Goal: Task Accomplishment & Management: Complete application form

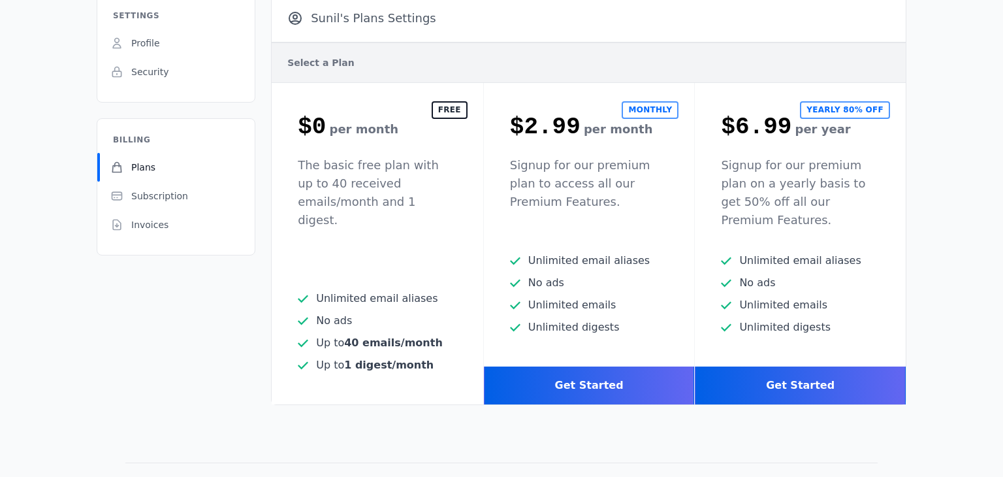
scroll to position [94, 0]
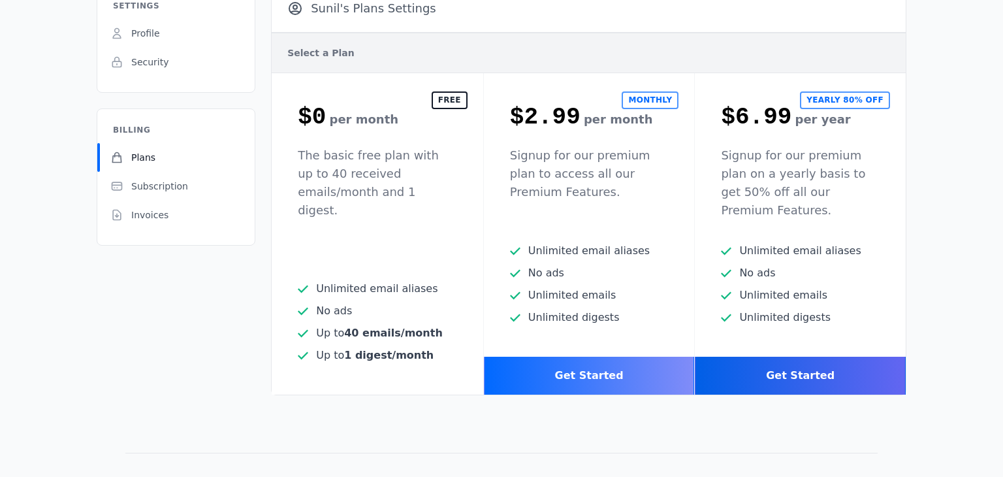
click at [578, 356] on div "Get Started" at bounding box center [589, 375] width 211 height 38
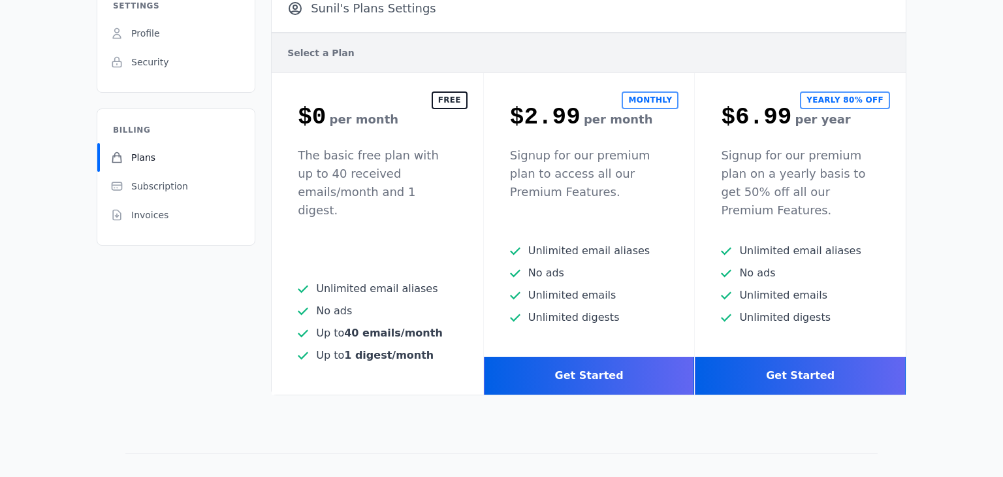
scroll to position [0, 0]
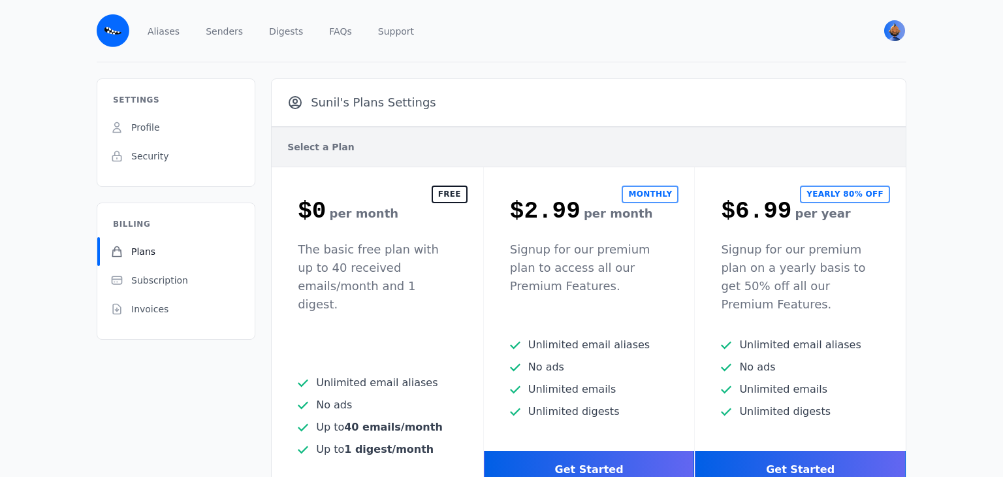
scroll to position [114, 0]
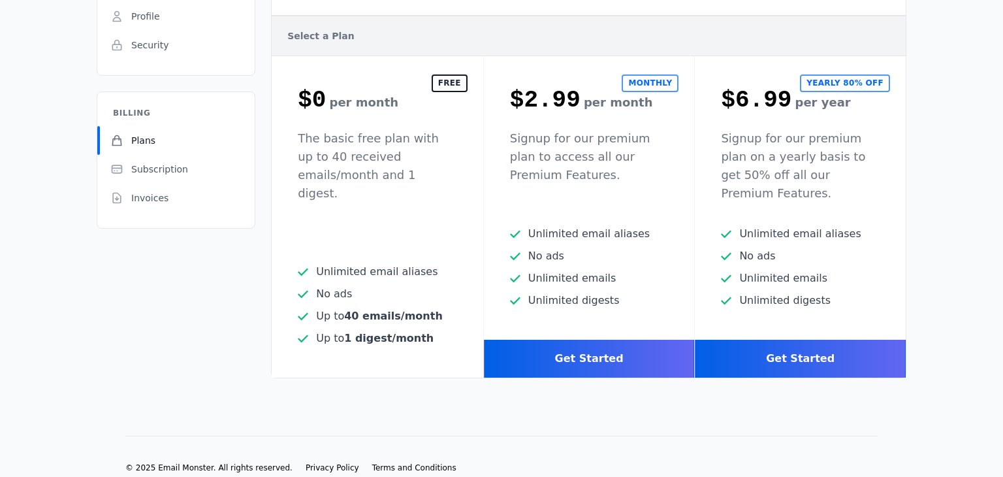
scroll to position [114, 0]
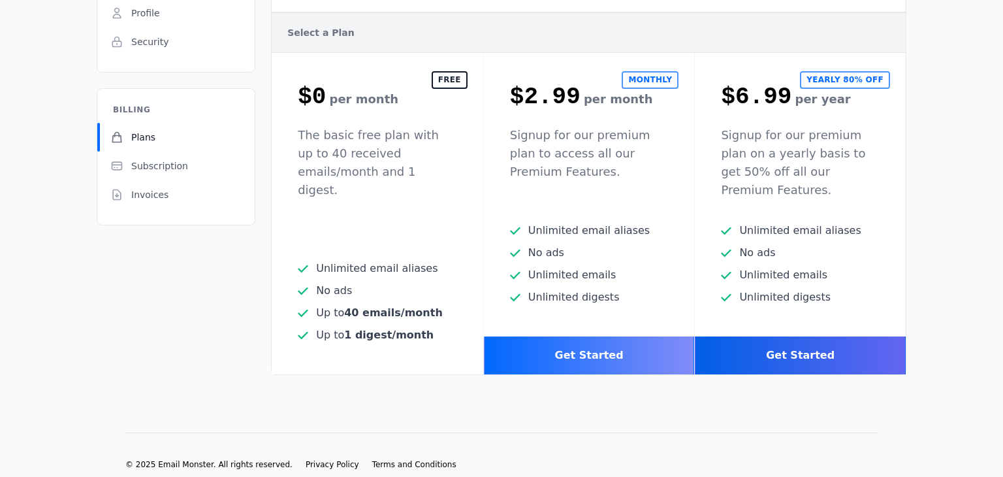
click at [592, 336] on div "Get Started" at bounding box center [589, 355] width 211 height 38
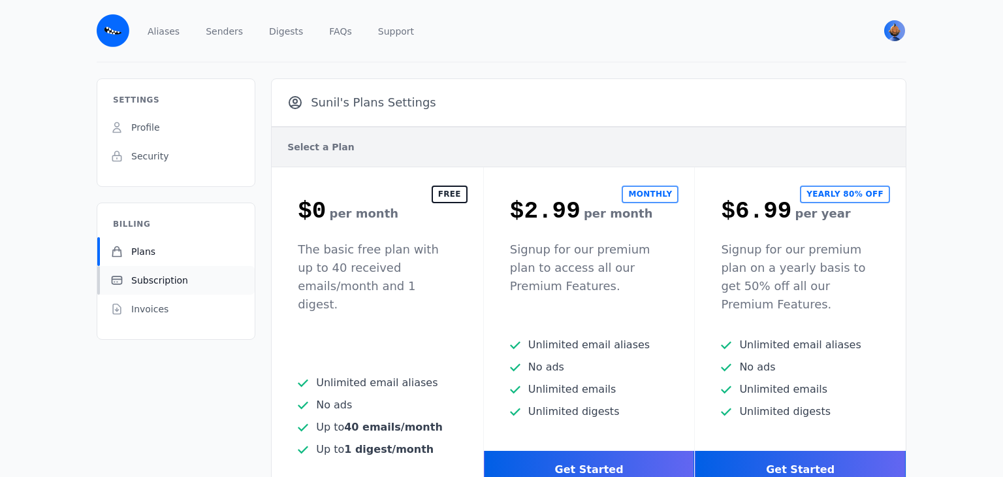
click at [166, 278] on span "Subscription" at bounding box center [159, 280] width 57 height 13
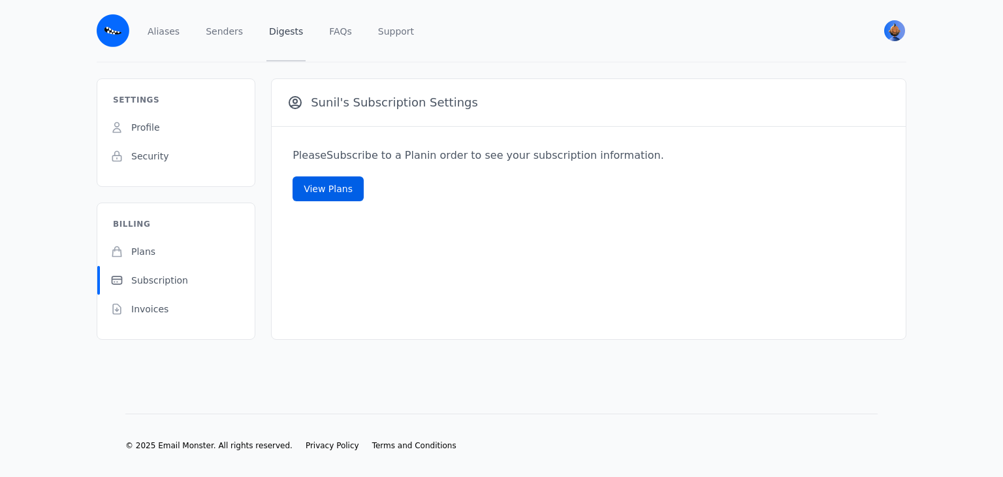
click at [288, 36] on link "Digests" at bounding box center [285, 30] width 39 height 61
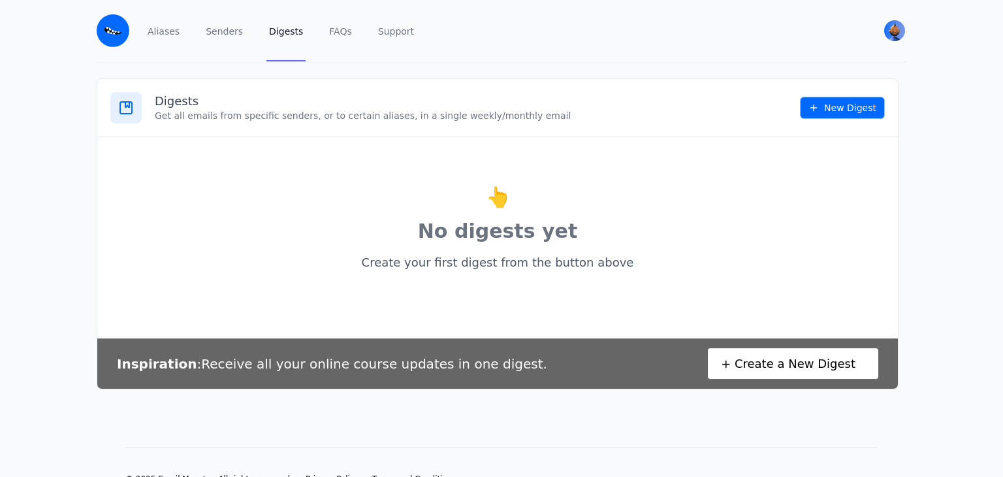
click at [819, 108] on icon at bounding box center [813, 108] width 10 height 10
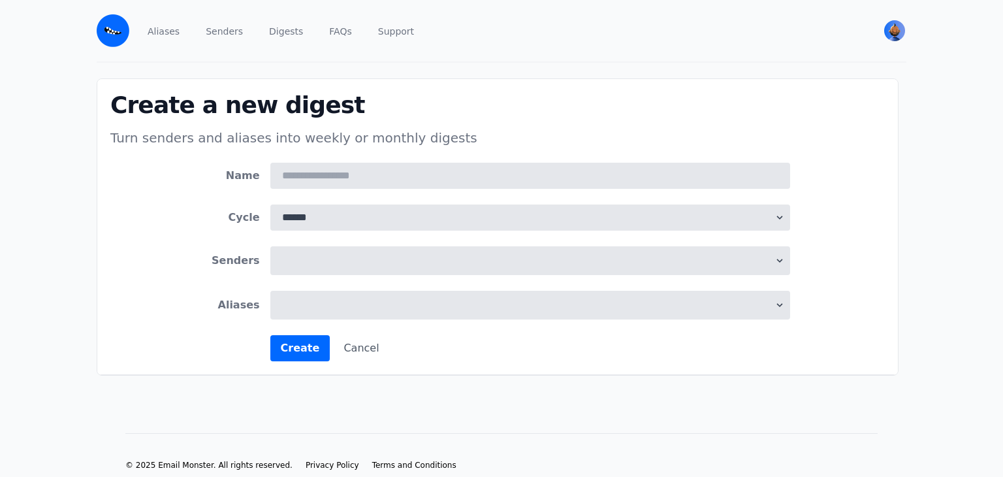
select select
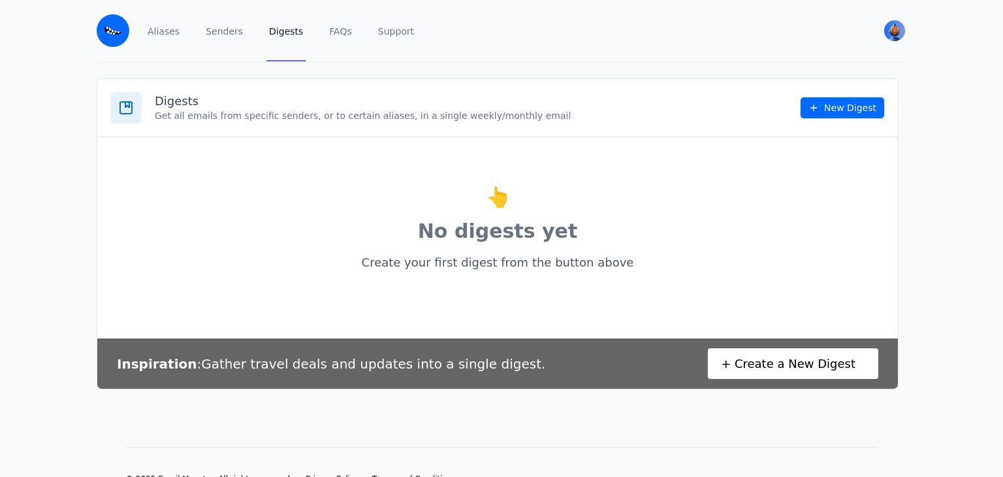
click at [118, 28] on img at bounding box center [113, 30] width 33 height 33
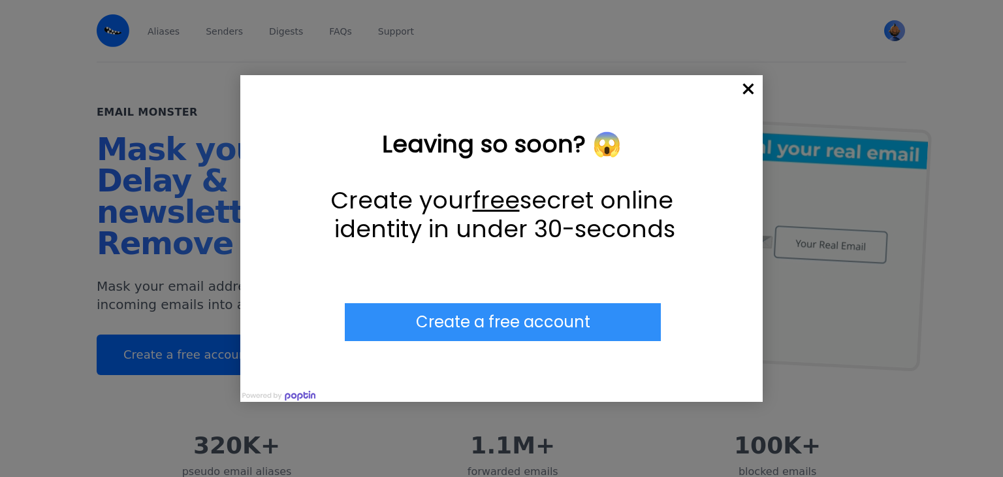
click at [748, 87] on span "×" at bounding box center [748, 89] width 29 height 29
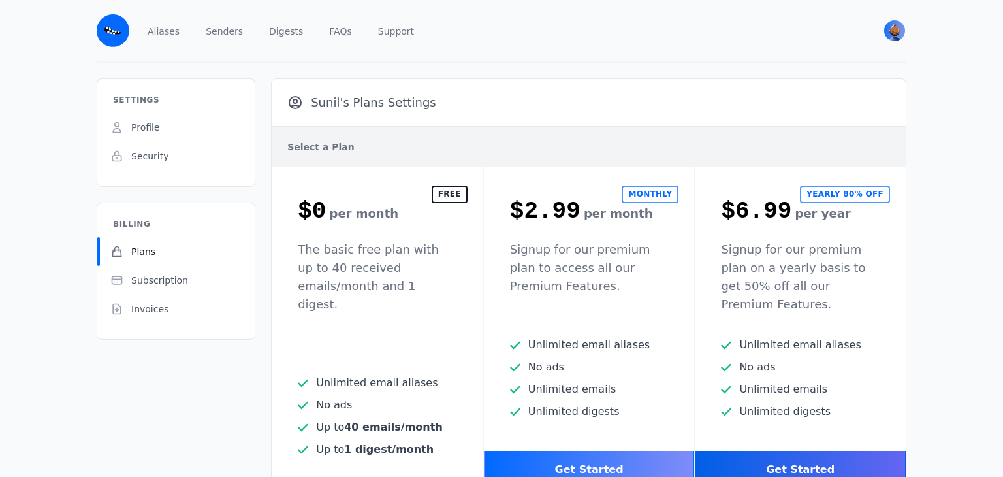
click at [589, 452] on div "Get Started" at bounding box center [589, 469] width 211 height 38
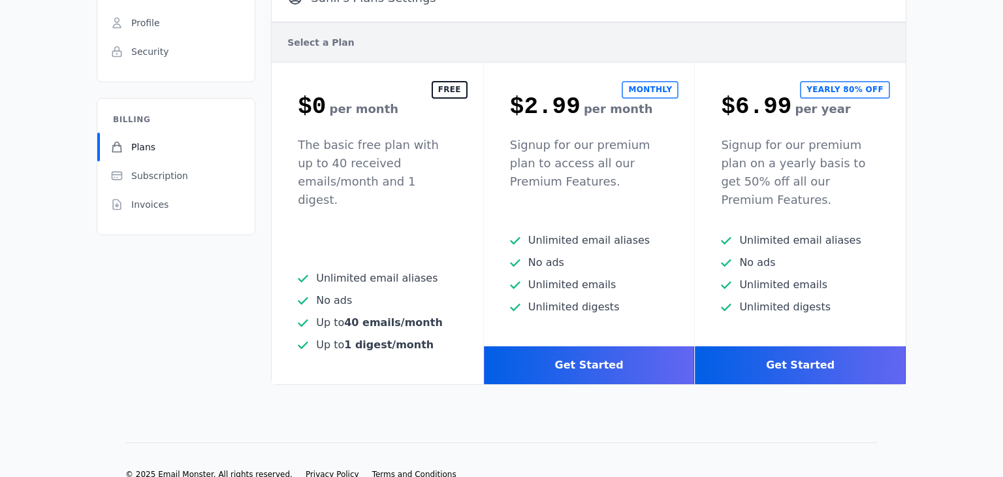
scroll to position [114, 0]
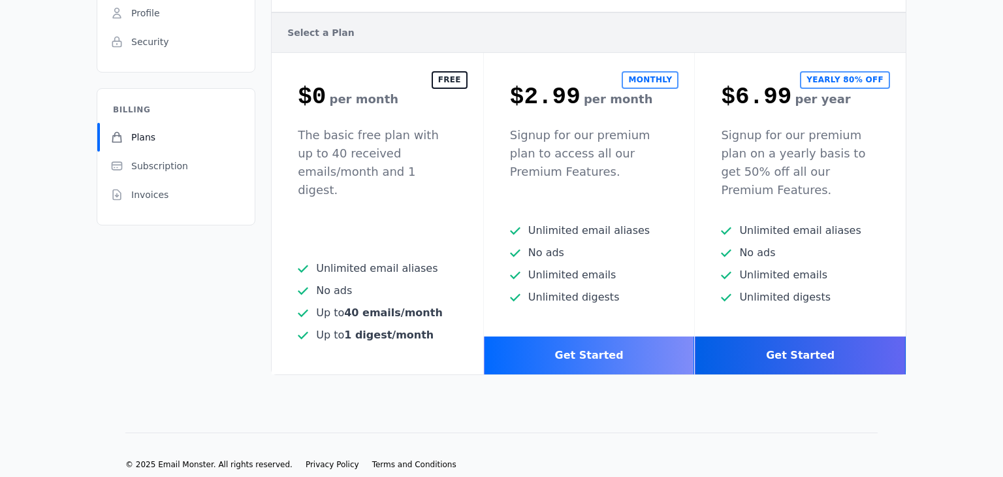
click at [595, 336] on div "Get Started" at bounding box center [589, 355] width 211 height 38
click at [598, 345] on div "Get Started" at bounding box center [589, 355] width 211 height 38
click at [606, 340] on div "Get Started" at bounding box center [589, 355] width 211 height 38
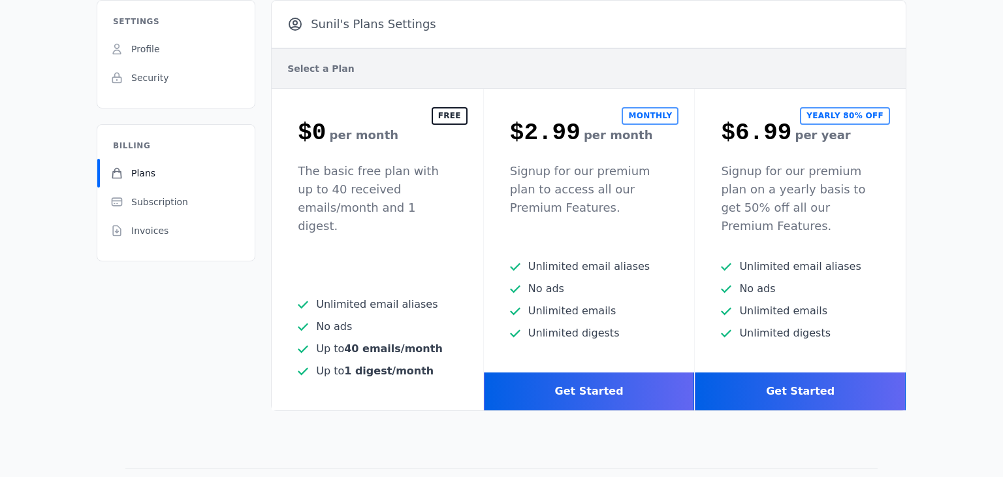
scroll to position [80, 0]
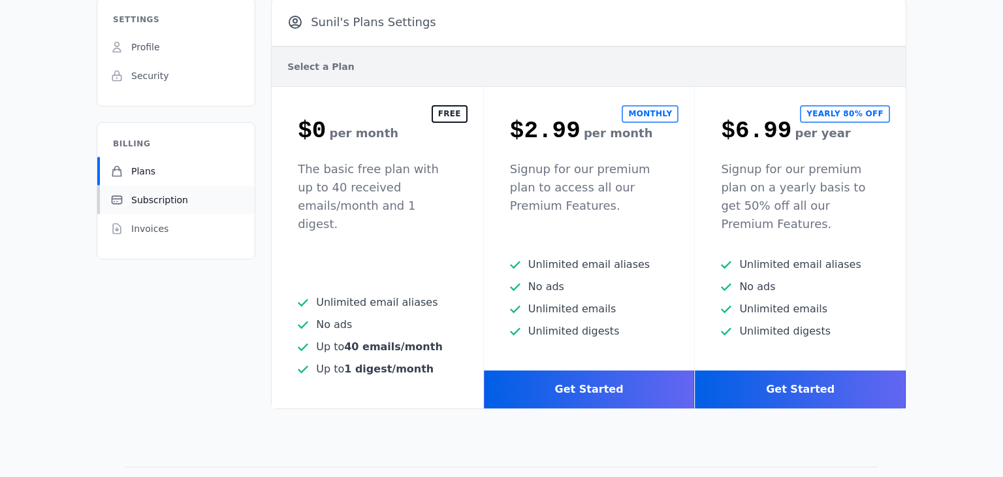
click at [170, 200] on span "Subscription" at bounding box center [159, 199] width 57 height 13
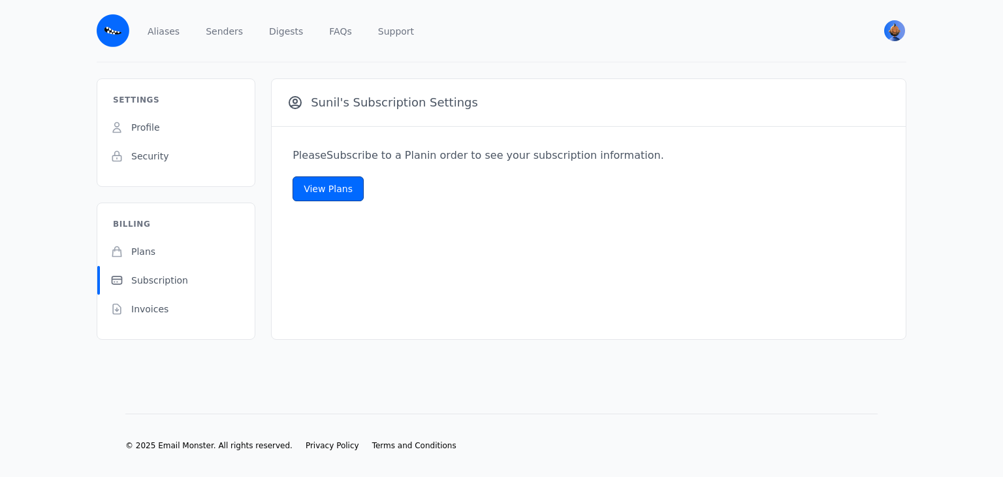
click at [314, 194] on link "View Plans" at bounding box center [327, 188] width 71 height 25
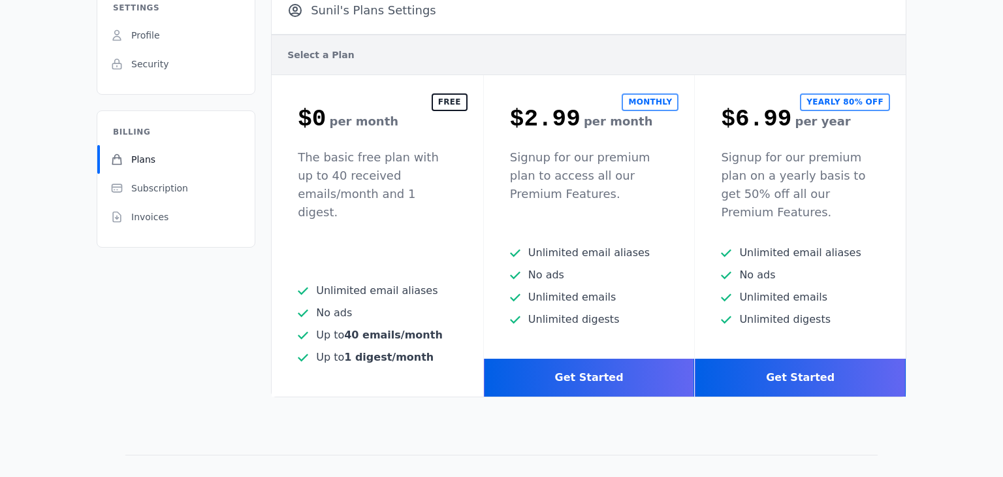
scroll to position [93, 0]
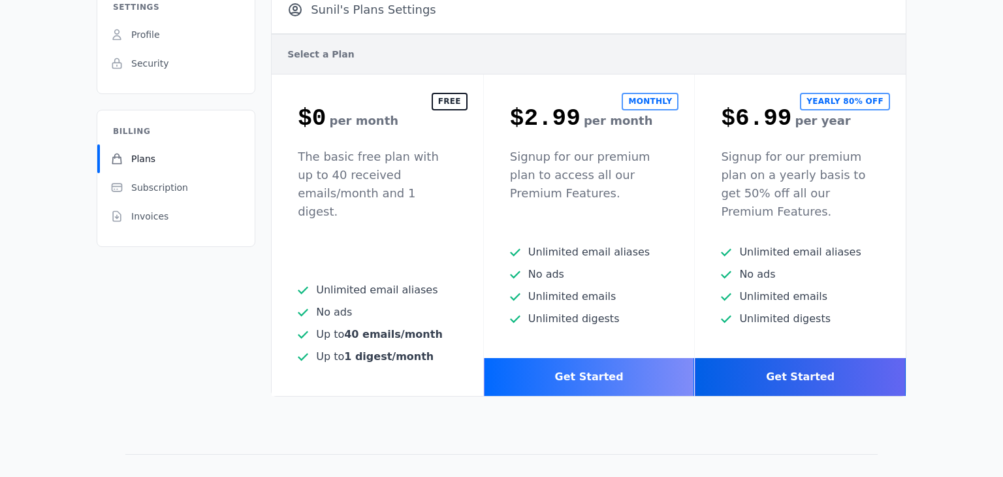
click at [593, 360] on div "Get Started" at bounding box center [589, 377] width 211 height 38
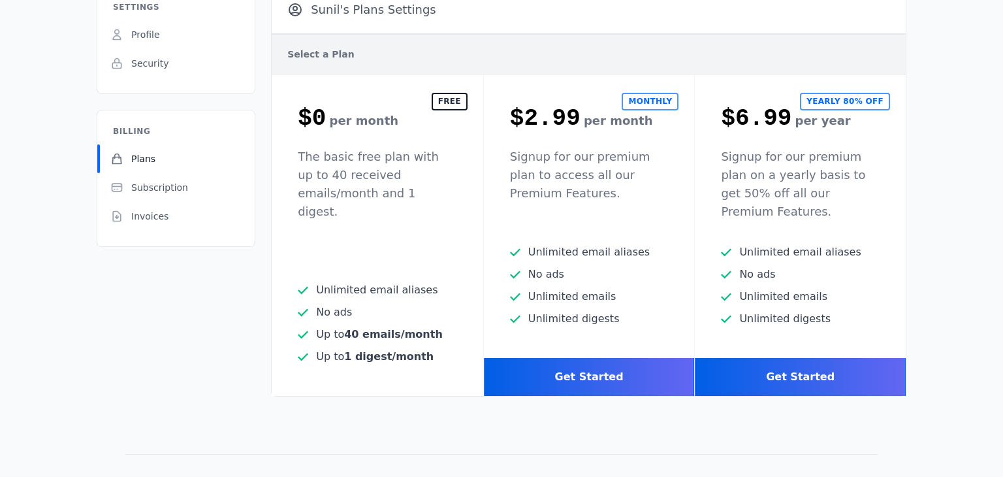
scroll to position [114, 0]
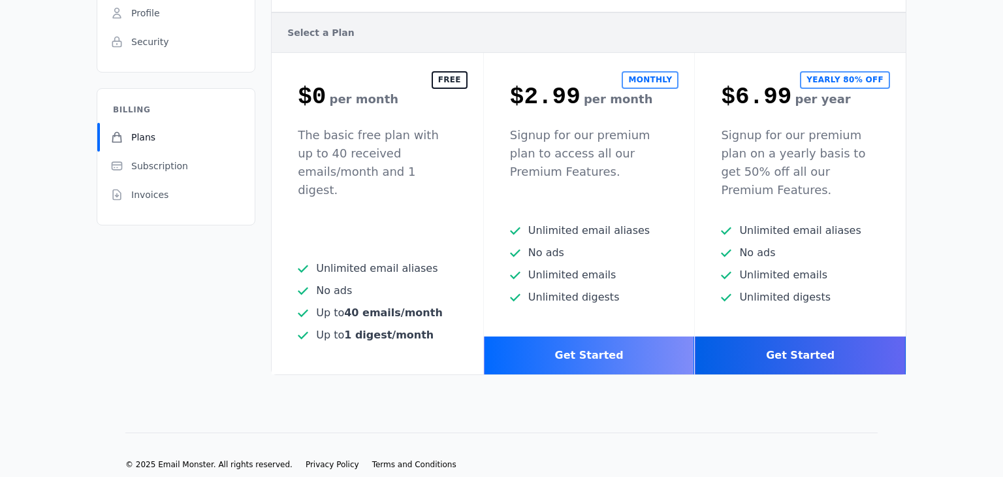
click at [641, 350] on div "Get Started" at bounding box center [589, 355] width 211 height 38
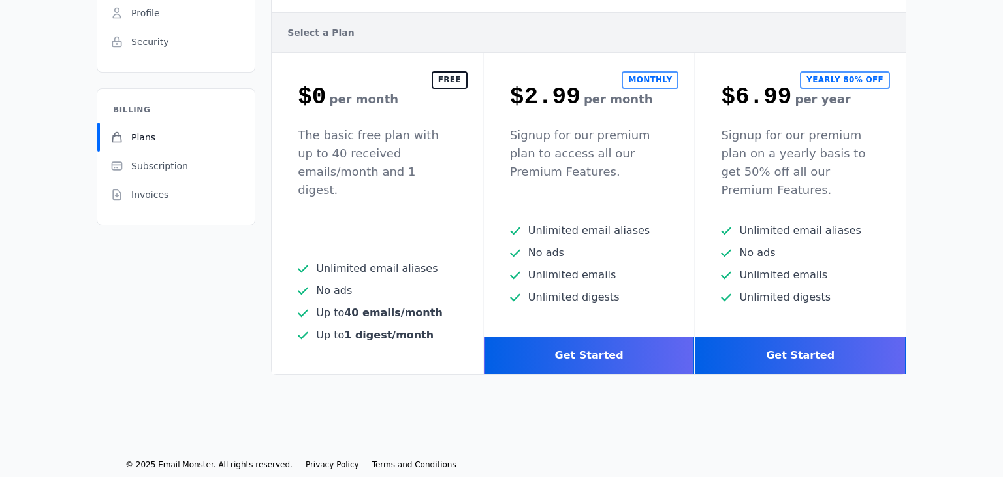
click at [607, 336] on div "Get Started" at bounding box center [589, 355] width 211 height 38
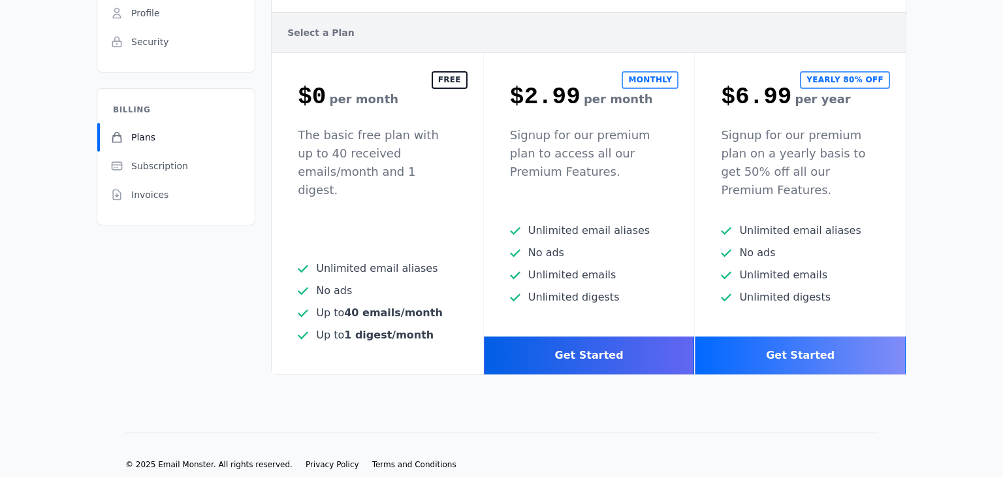
click at [838, 340] on div "Get Started" at bounding box center [800, 355] width 211 height 38
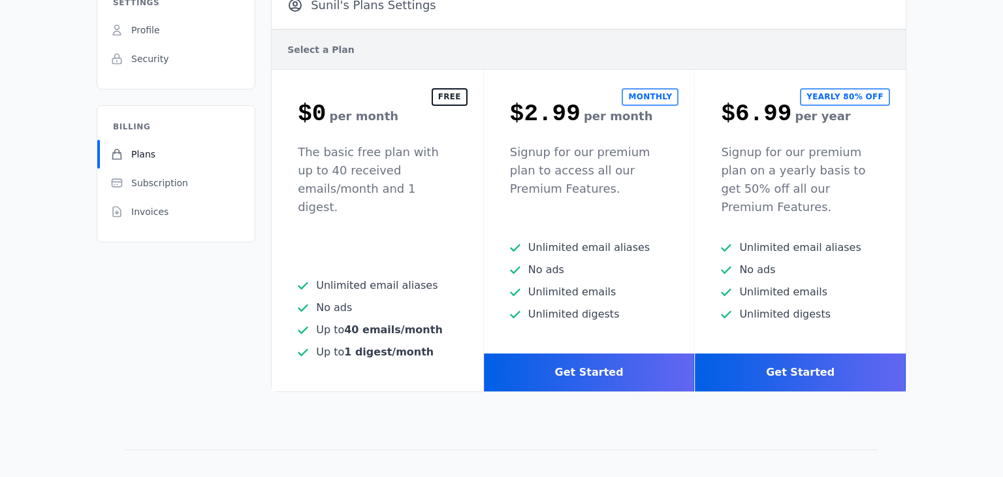
scroll to position [114, 0]
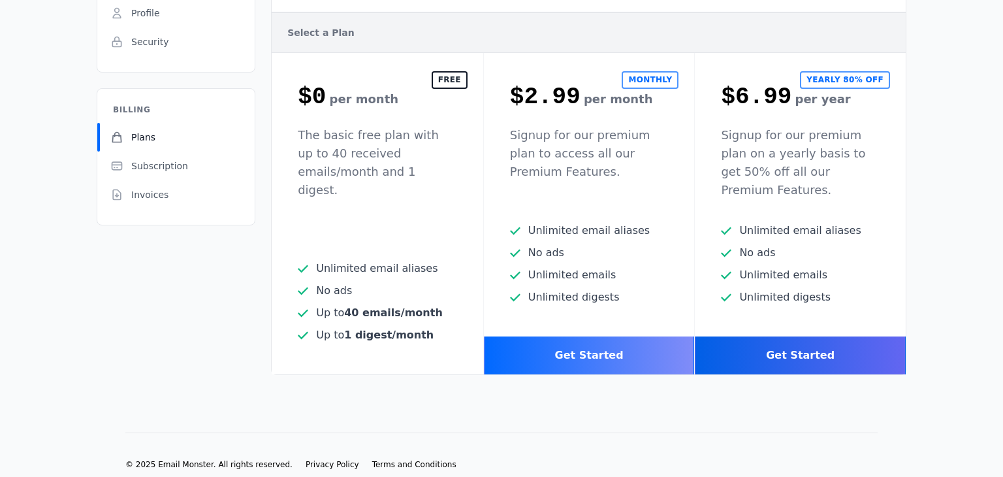
click at [628, 347] on div "Get Started" at bounding box center [589, 355] width 211 height 38
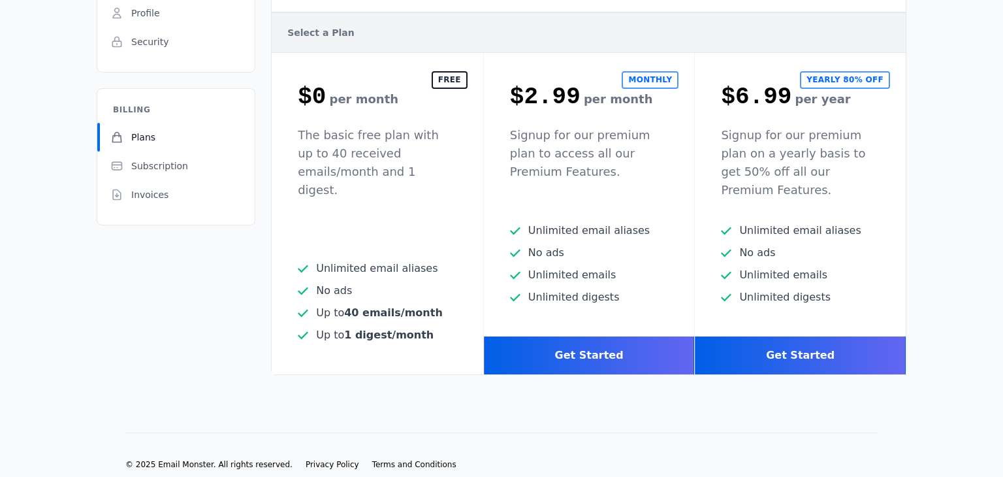
scroll to position [0, 0]
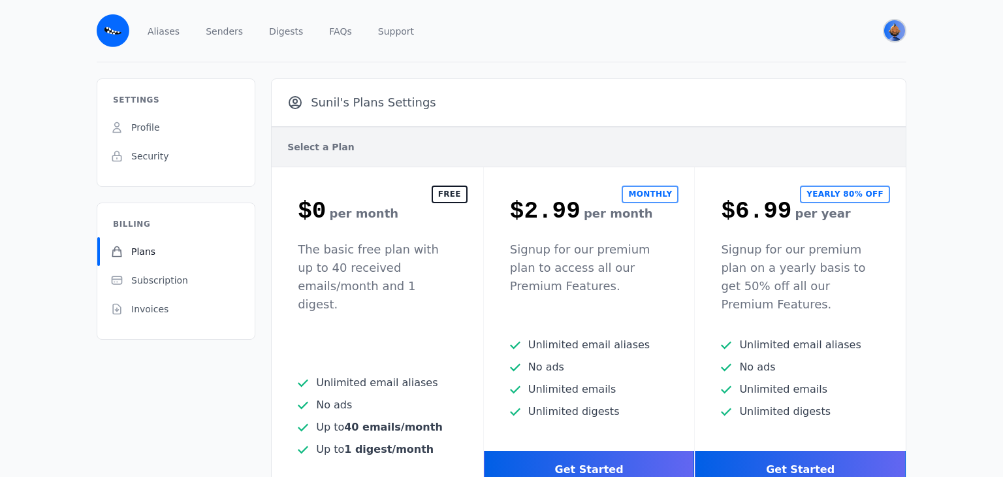
click at [887, 32] on img "User menu" at bounding box center [894, 30] width 21 height 21
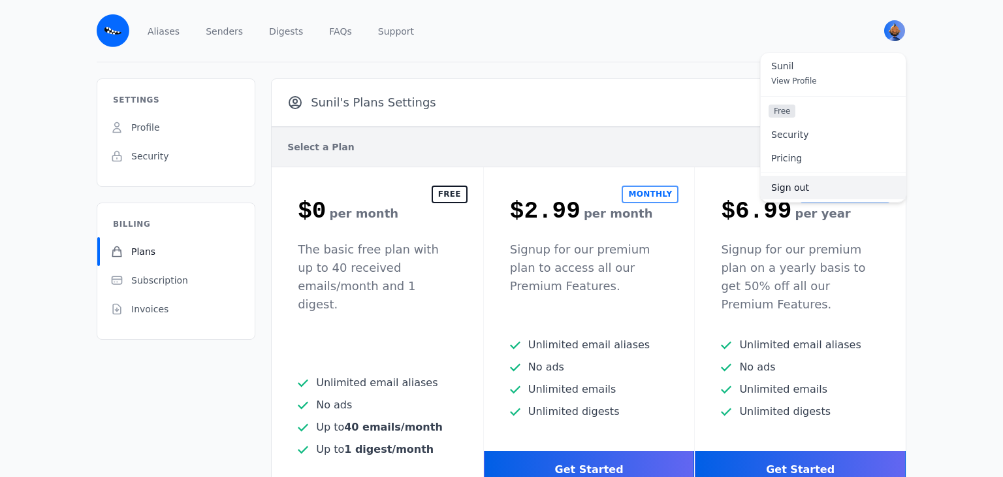
click at [797, 180] on link "Sign out" at bounding box center [833, 188] width 145 height 24
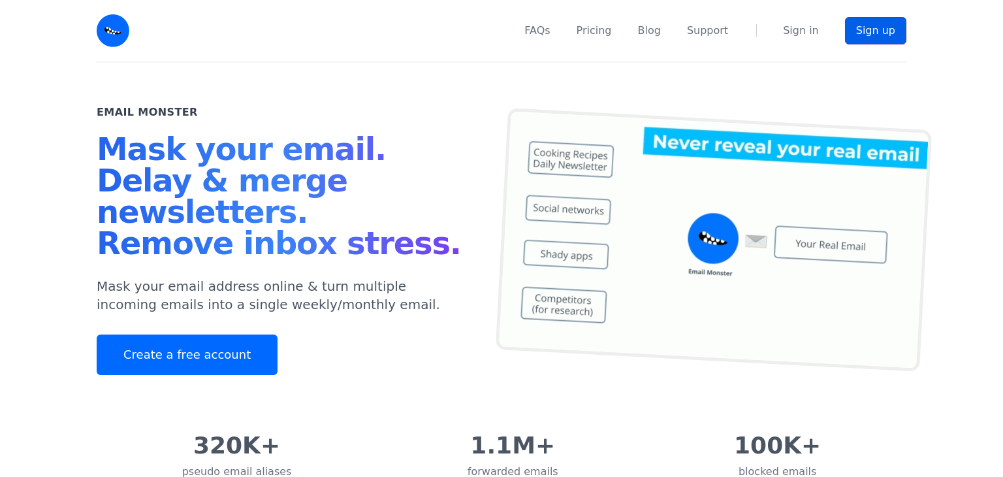
click at [869, 33] on link "Sign up" at bounding box center [875, 30] width 61 height 27
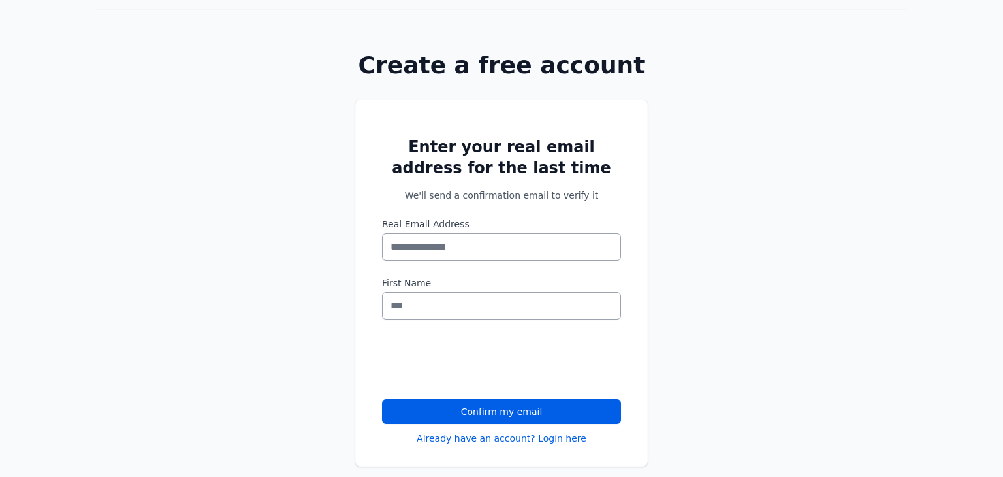
scroll to position [53, 0]
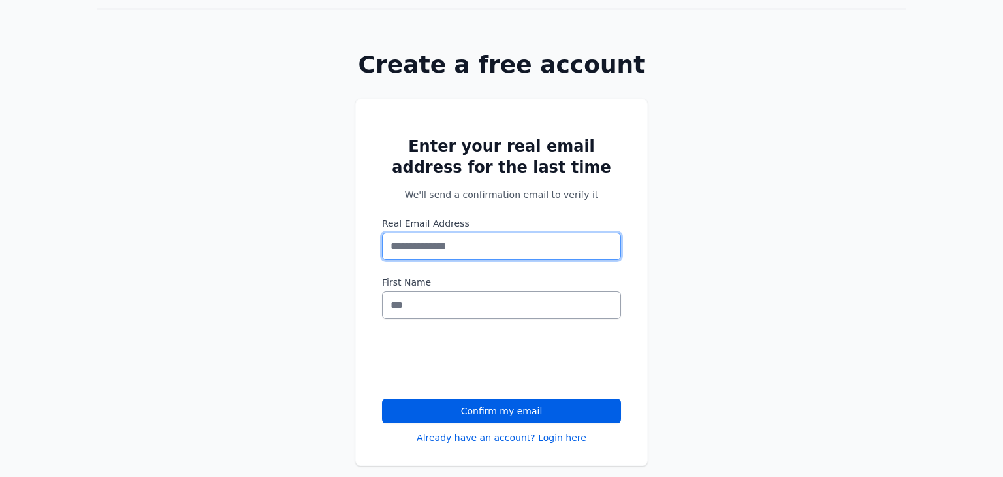
click at [522, 247] on input "Real Email Address" at bounding box center [501, 245] width 239 height 27
type input "*"
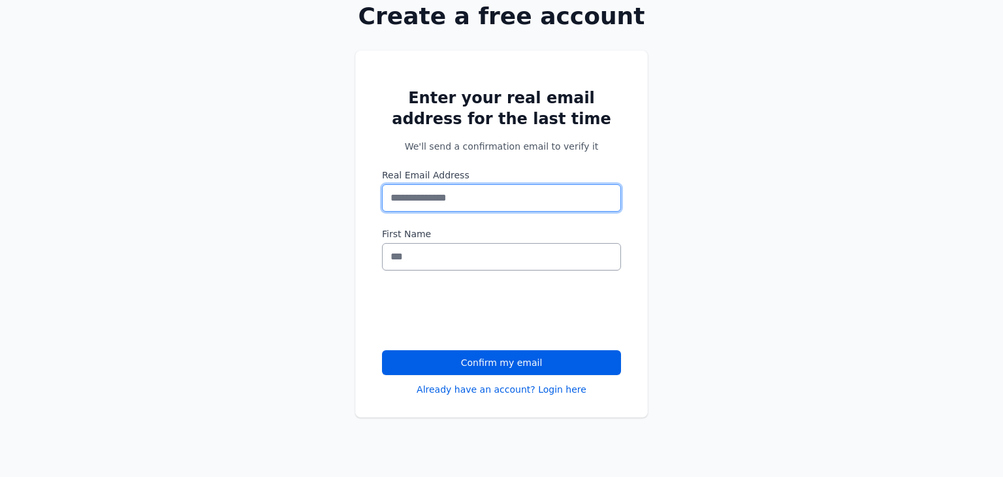
scroll to position [104, 0]
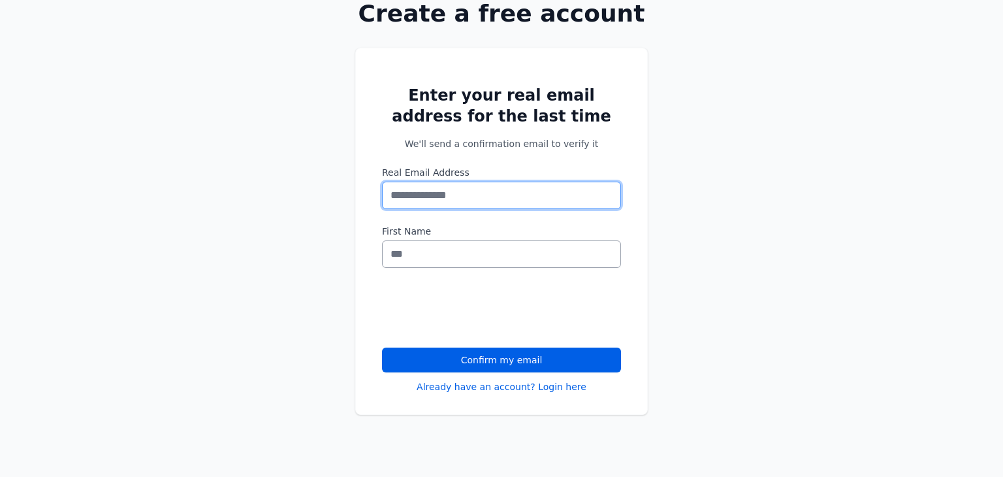
click at [479, 200] on input "Real Email Address" at bounding box center [501, 195] width 239 height 27
type input "***"
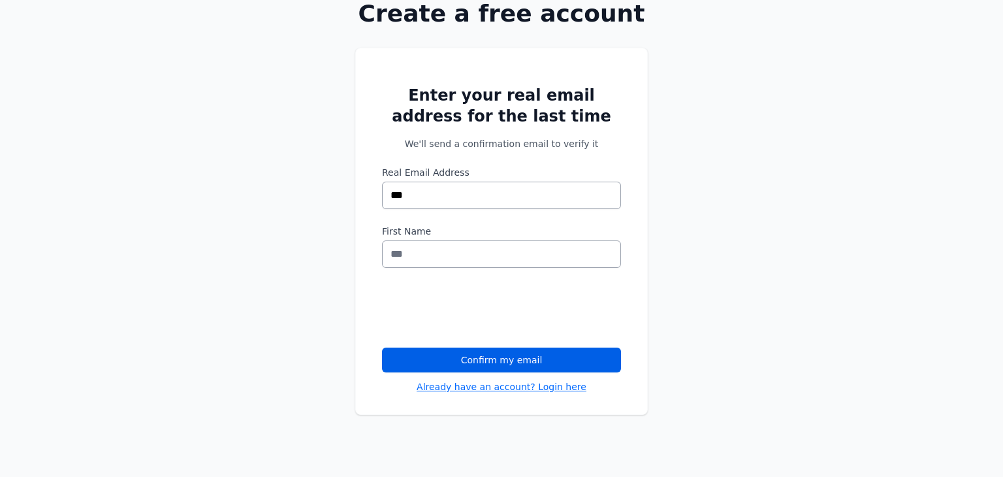
click at [566, 387] on link "Already have an account? Login here" at bounding box center [502, 386] width 170 height 13
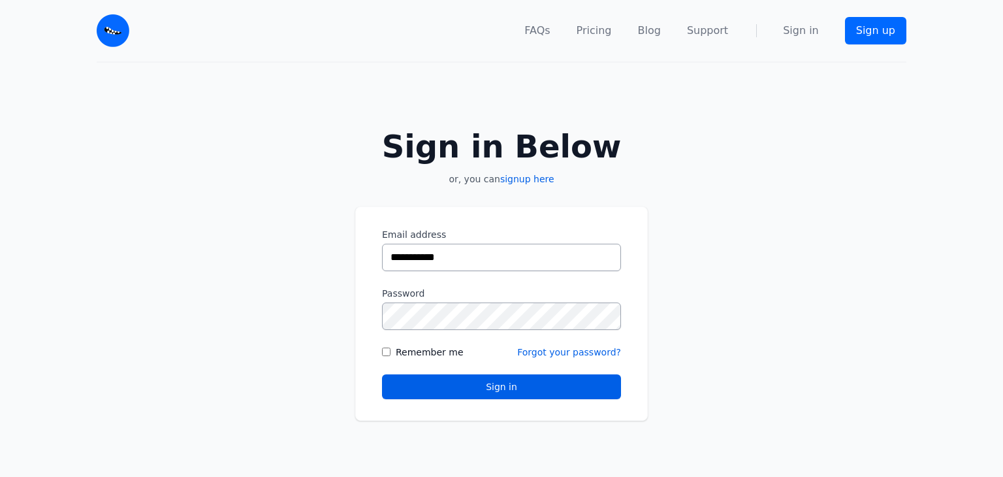
click at [508, 255] on input "**********" at bounding box center [501, 257] width 239 height 27
click at [448, 383] on button "Sign in" at bounding box center [501, 386] width 239 height 25
click at [474, 260] on input "**********" at bounding box center [501, 257] width 239 height 27
drag, startPoint x: 474, startPoint y: 260, endPoint x: 279, endPoint y: 268, distance: 195.4
click at [279, 268] on div "**********" at bounding box center [501, 268] width 1003 height 410
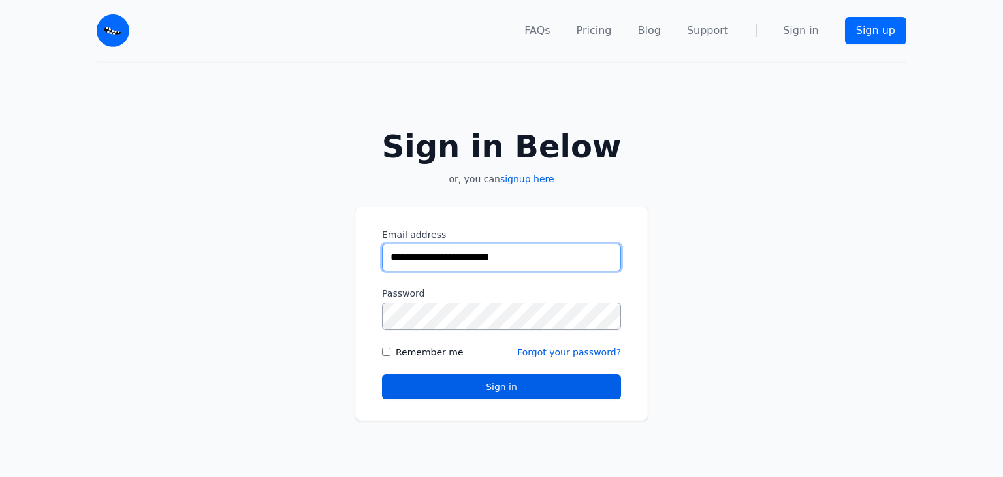
type input "**********"
click at [403, 356] on label "Remember me" at bounding box center [430, 351] width 68 height 13
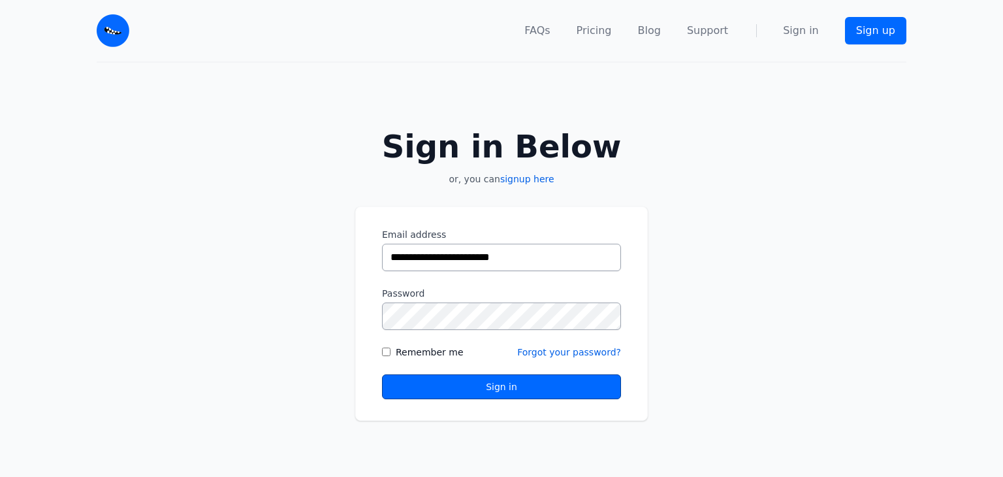
click at [466, 384] on button "Sign in" at bounding box center [501, 386] width 239 height 25
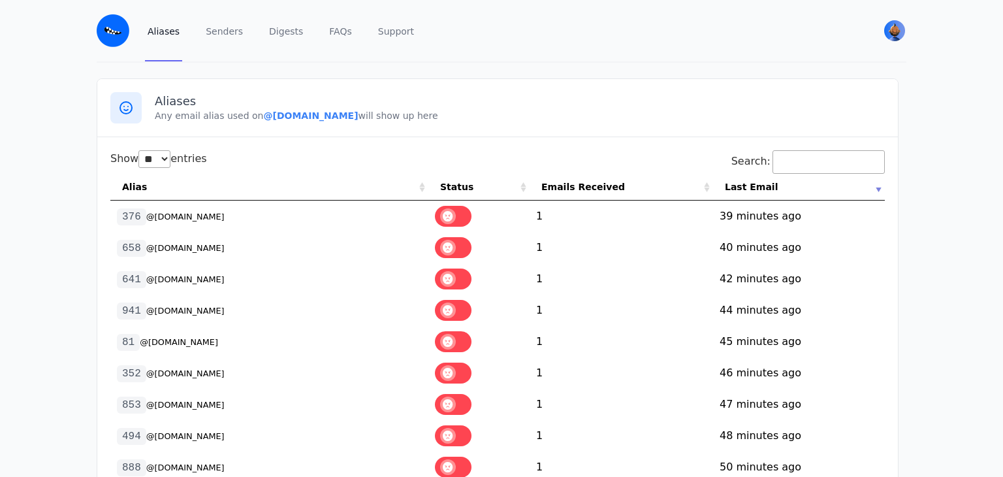
select select "**"
click at [451, 206] on label at bounding box center [453, 216] width 37 height 21
click at [442, 213] on span at bounding box center [448, 216] width 16 height 16
click at [891, 24] on img "User menu" at bounding box center [894, 30] width 21 height 21
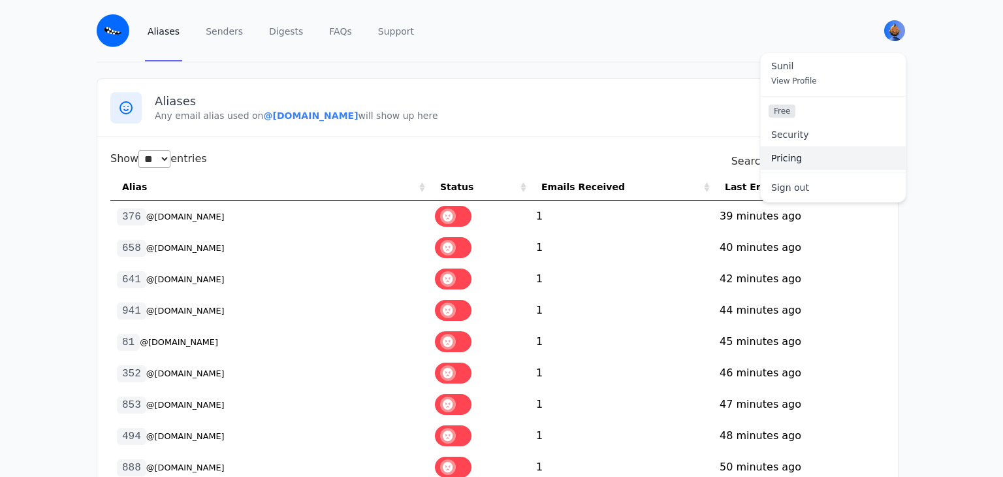
click at [795, 152] on link "Pricing" at bounding box center [833, 158] width 145 height 24
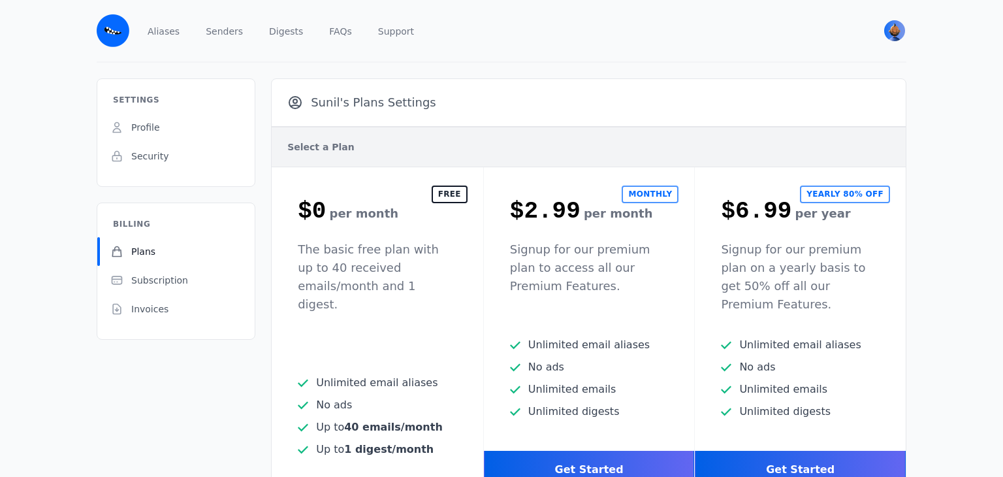
scroll to position [114, 0]
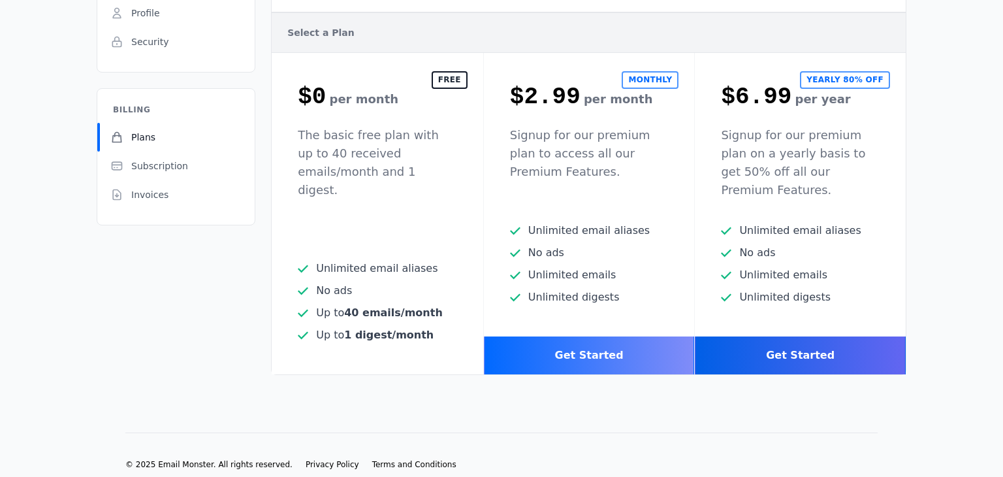
click at [619, 336] on div "Get Started" at bounding box center [589, 355] width 211 height 38
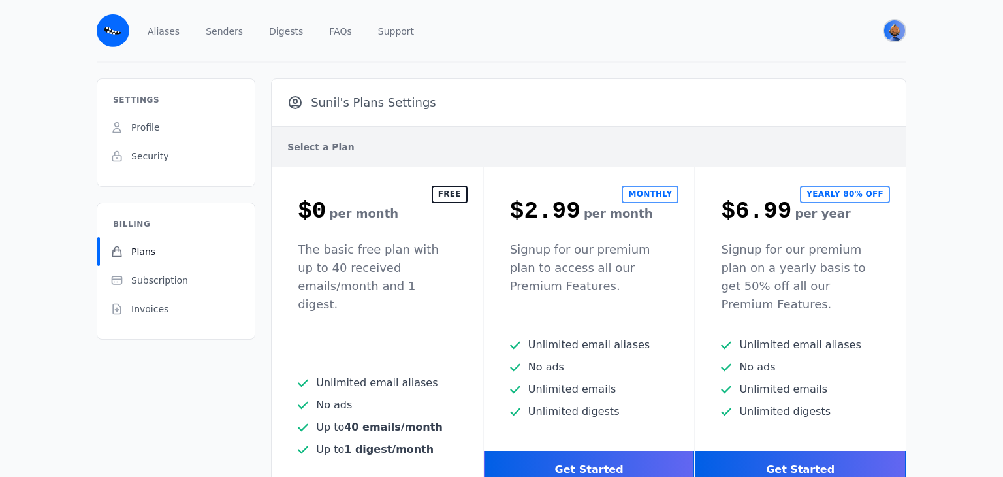
click at [900, 36] on img "User menu" at bounding box center [894, 30] width 21 height 21
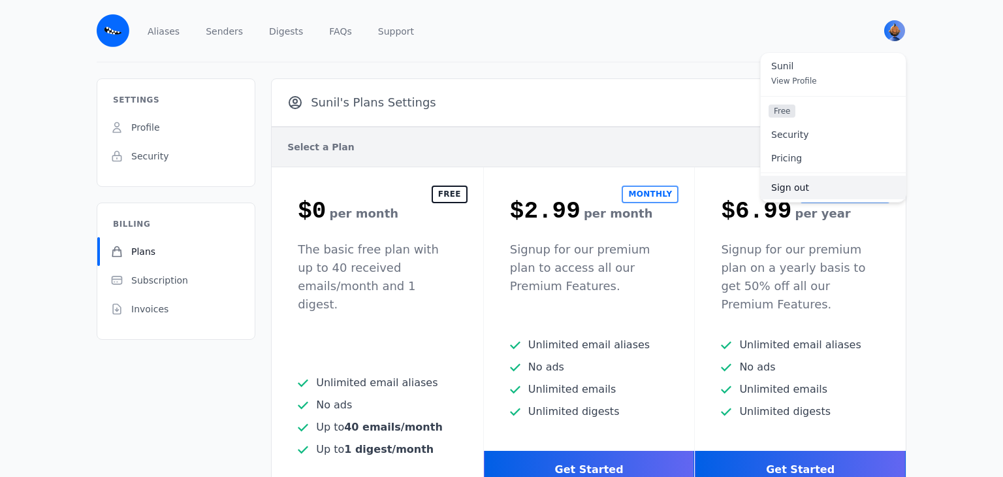
click at [791, 182] on link "Sign out" at bounding box center [833, 188] width 145 height 24
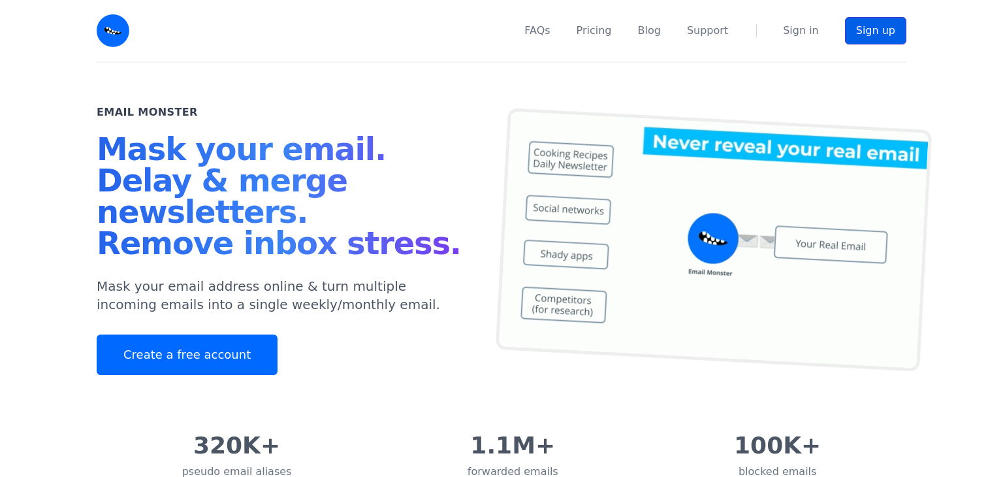
click at [877, 35] on link "Sign up" at bounding box center [875, 30] width 61 height 27
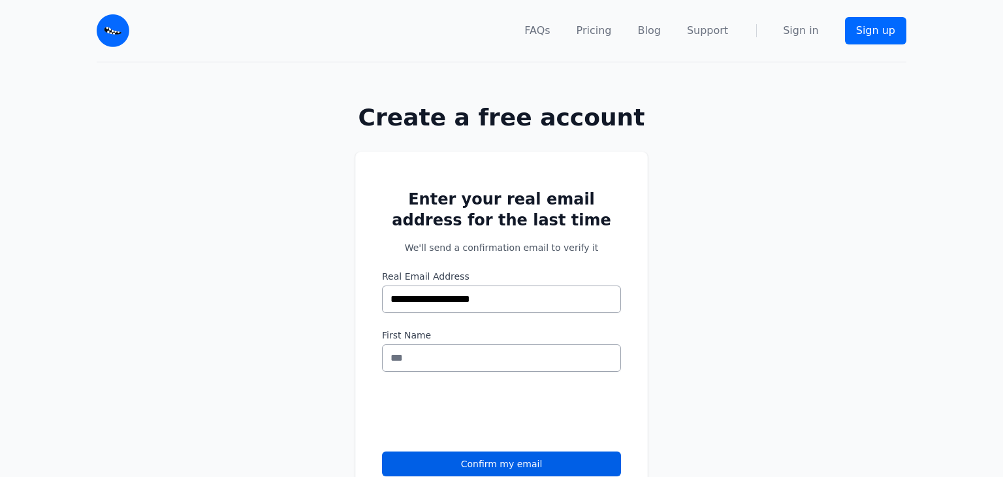
type input "**********"
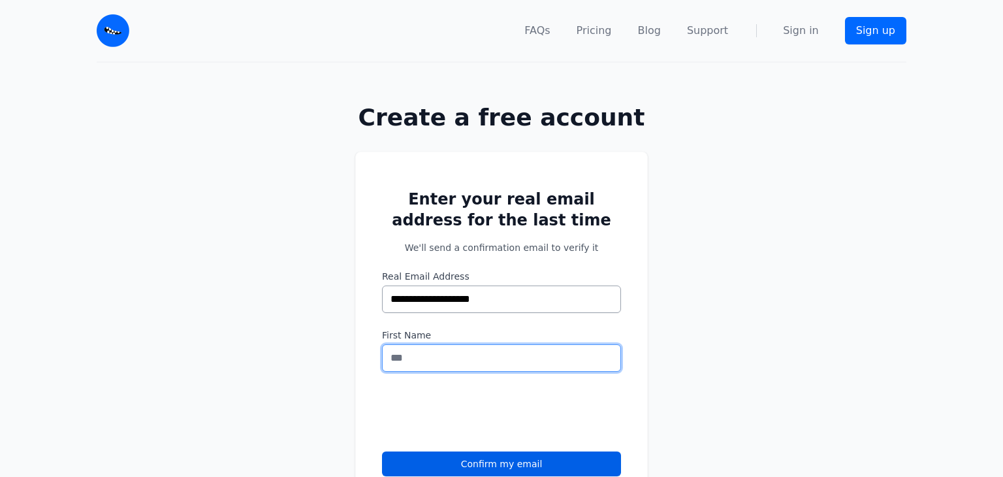
click at [488, 351] on input "First Name" at bounding box center [501, 357] width 239 height 27
type input "*****"
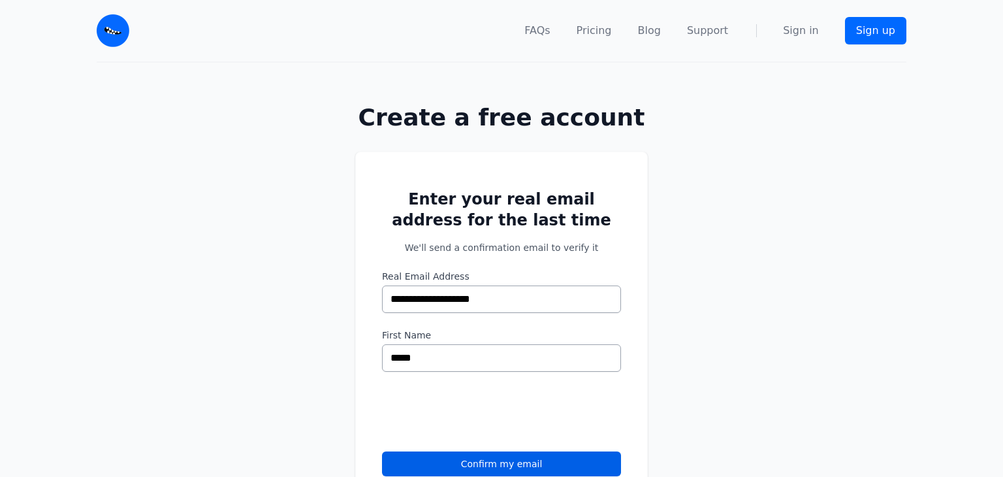
click at [544, 331] on label "First Name" at bounding box center [501, 334] width 239 height 13
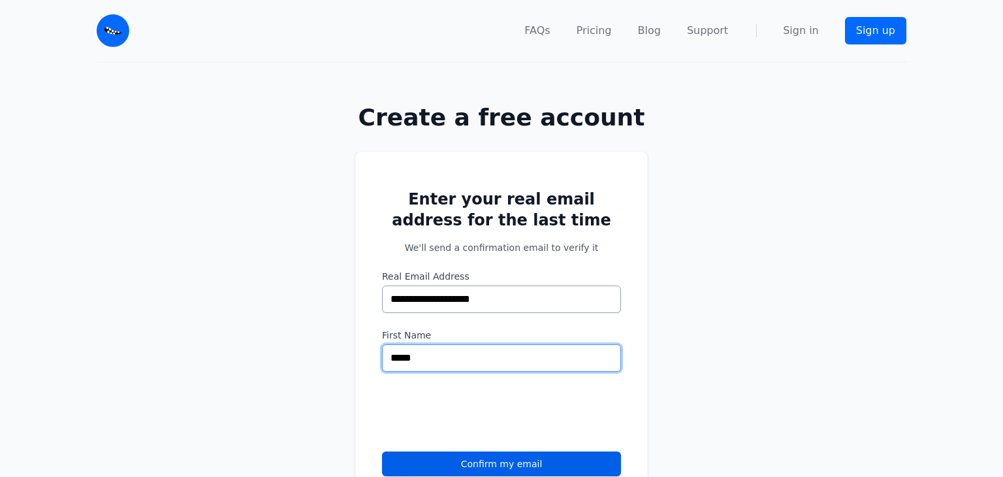
click at [544, 344] on input "*****" at bounding box center [501, 357] width 239 height 27
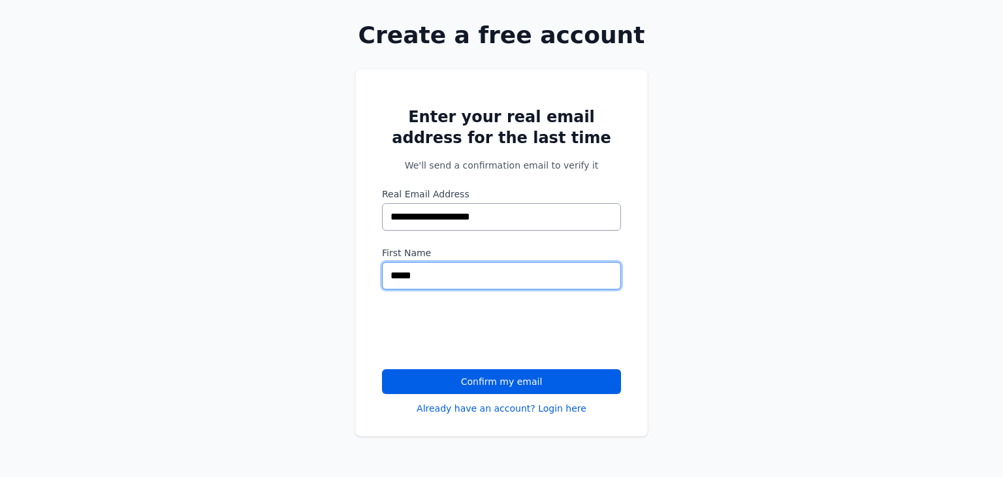
scroll to position [106, 0]
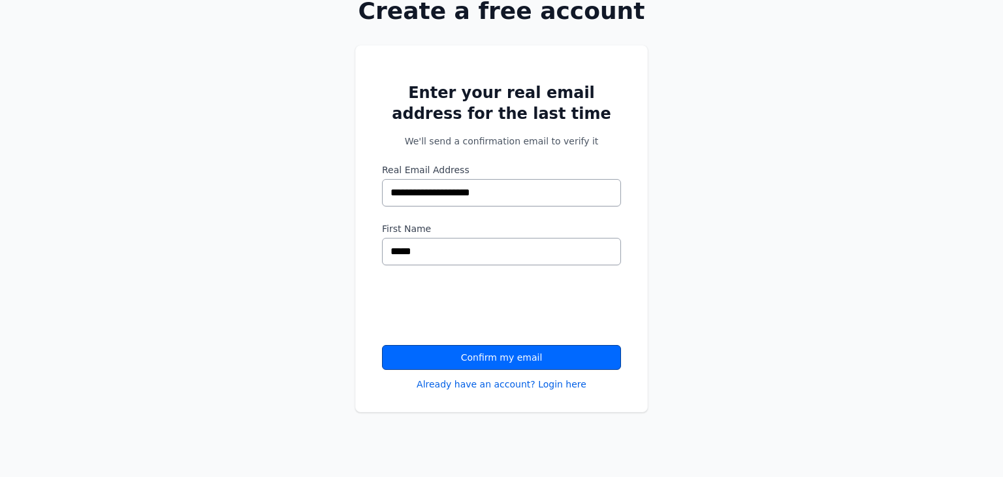
click at [515, 356] on button "Confirm my email" at bounding box center [501, 357] width 239 height 25
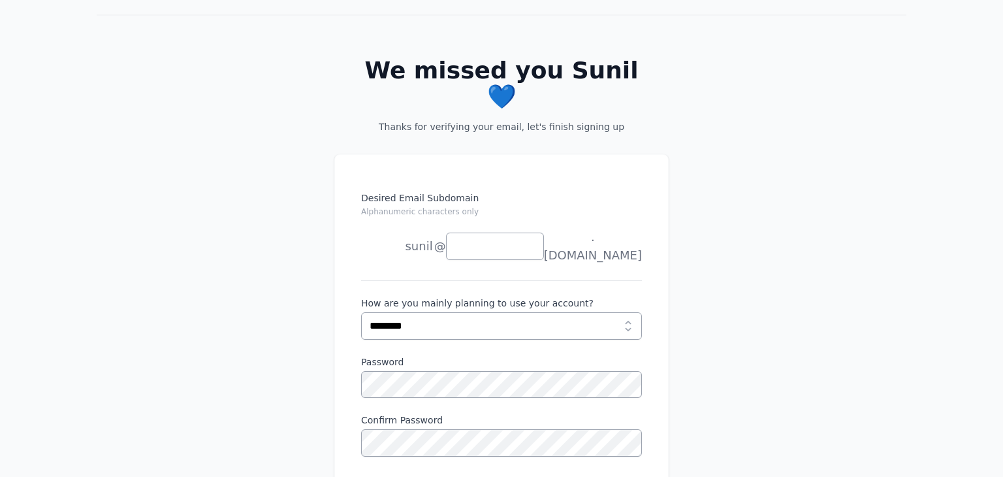
scroll to position [74, 0]
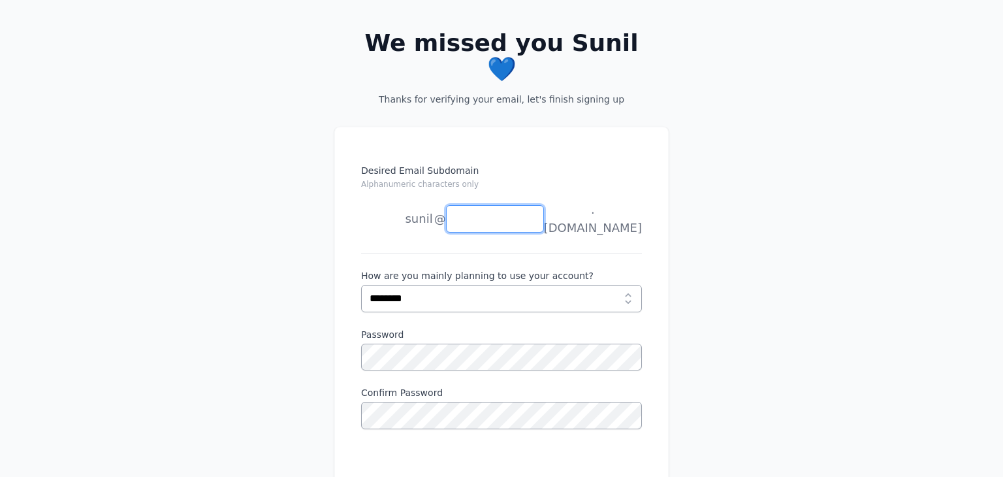
click at [491, 205] on input "Desired Email Subdomain Alphanumeric characters only" at bounding box center [495, 218] width 98 height 27
type input "****"
click at [584, 209] on div "Desired Email Subdomain Alphanumeric characters only [PERSON_NAME] [PERSON_NAME…" at bounding box center [501, 208] width 281 height 89
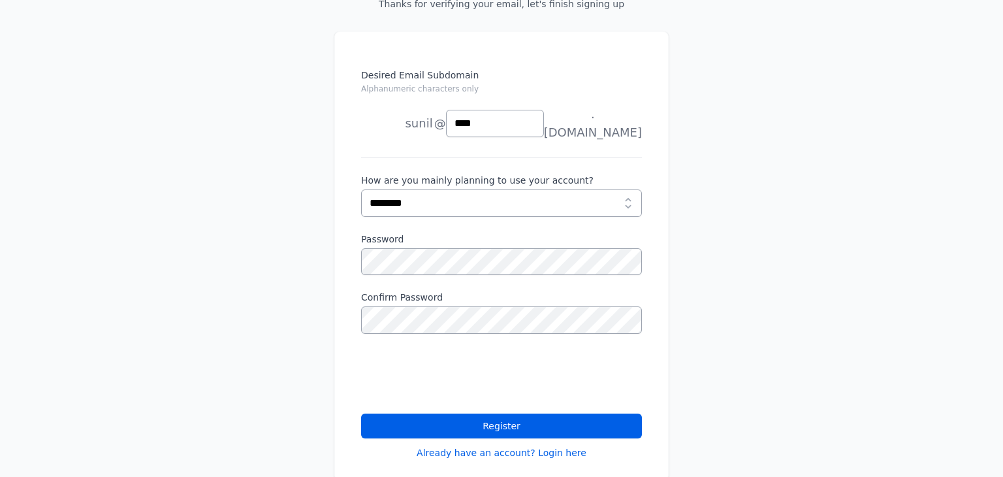
scroll to position [172, 0]
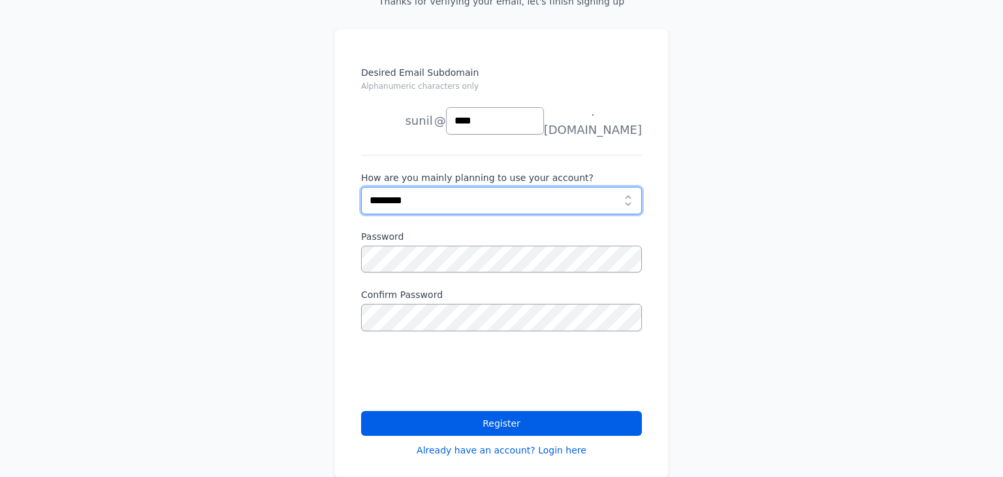
click at [543, 187] on select "**********" at bounding box center [501, 200] width 281 height 27
select select "***"
click at [361, 187] on select "**********" at bounding box center [501, 200] width 281 height 27
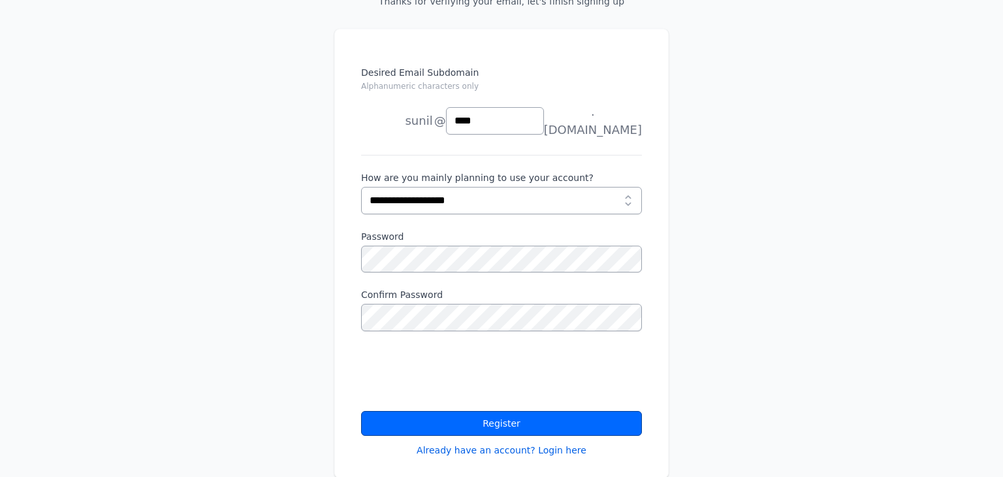
click at [518, 411] on button "Register" at bounding box center [501, 423] width 281 height 25
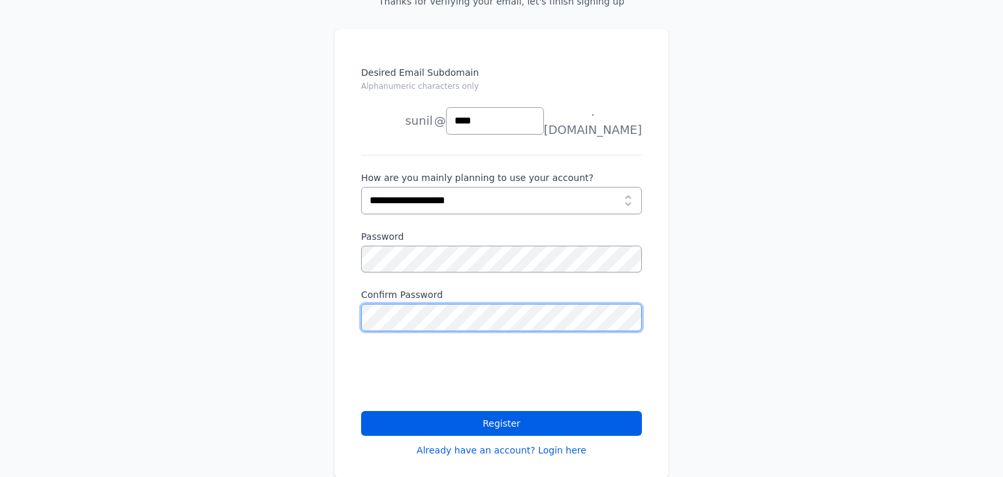
click at [361, 411] on button "Register" at bounding box center [501, 423] width 281 height 25
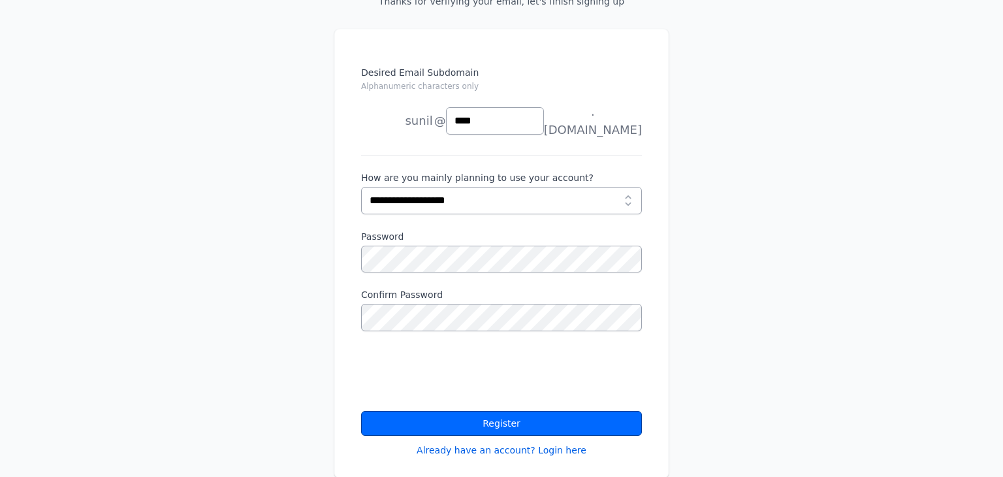
click at [440, 411] on button "Register" at bounding box center [501, 423] width 281 height 25
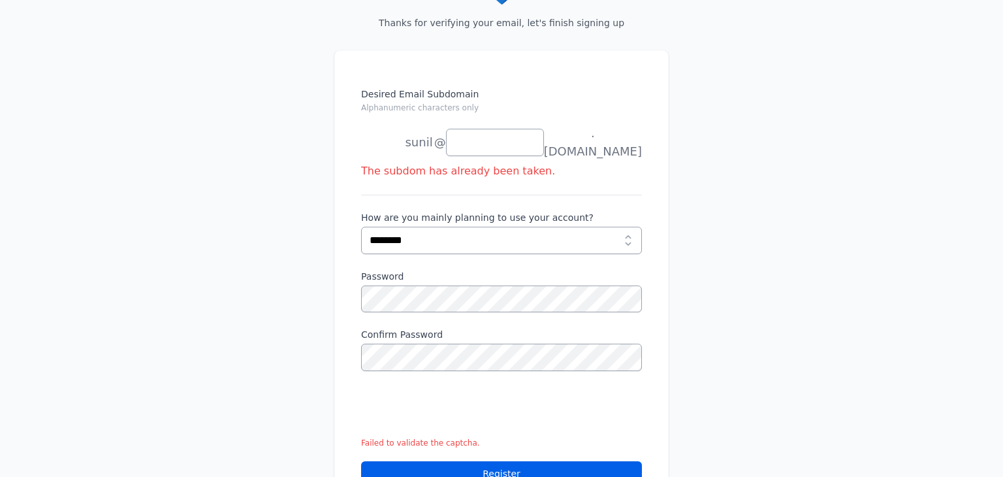
scroll to position [127, 0]
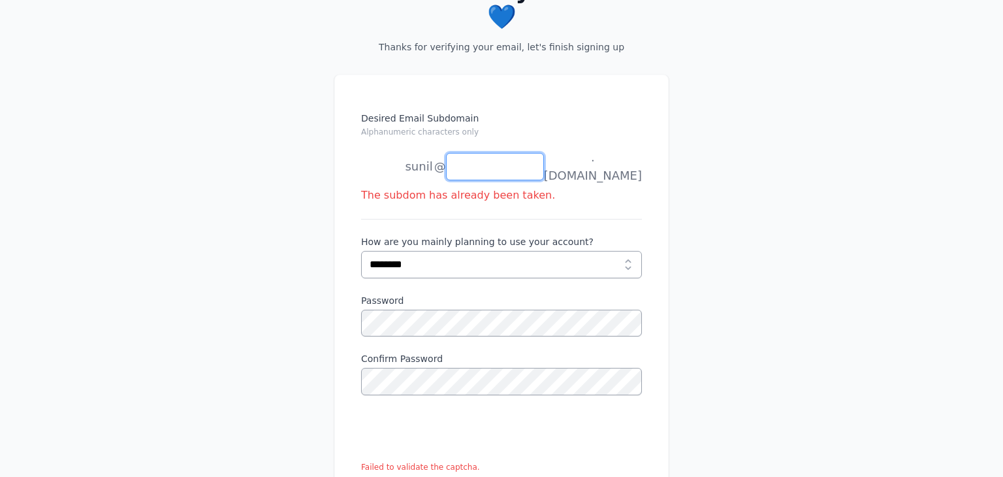
click at [484, 153] on input "Desired Email Subdomain Alphanumeric characters only" at bounding box center [495, 166] width 98 height 27
type input "**********"
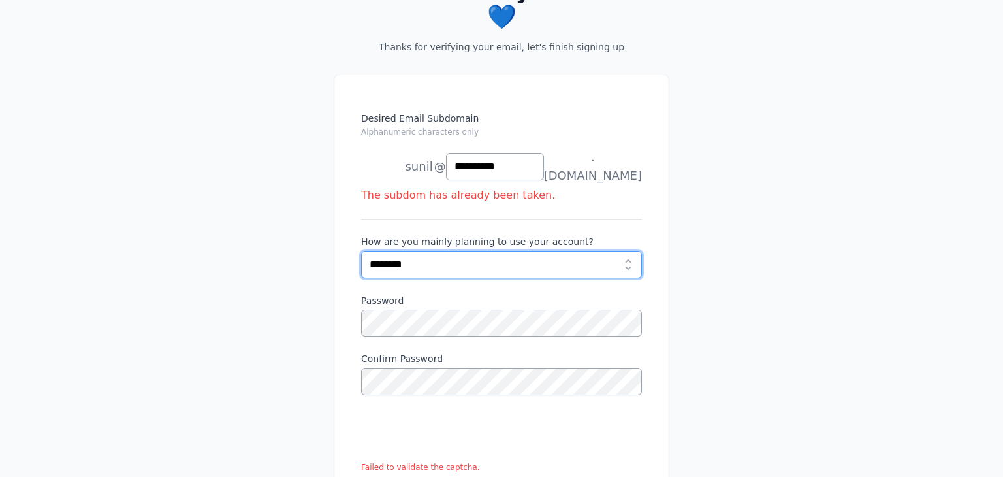
click at [498, 251] on select "**********" at bounding box center [501, 264] width 281 height 27
select select "***"
click at [361, 251] on select "**********" at bounding box center [501, 264] width 281 height 27
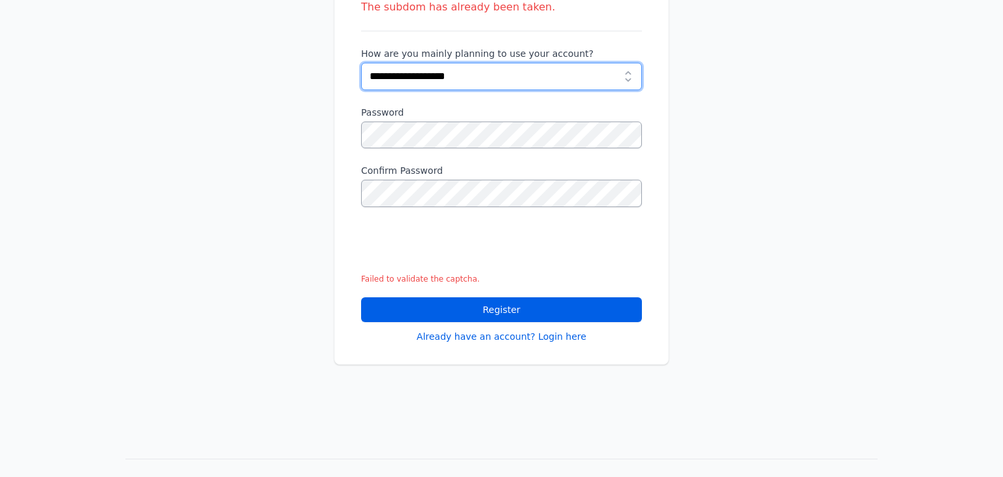
scroll to position [324, 0]
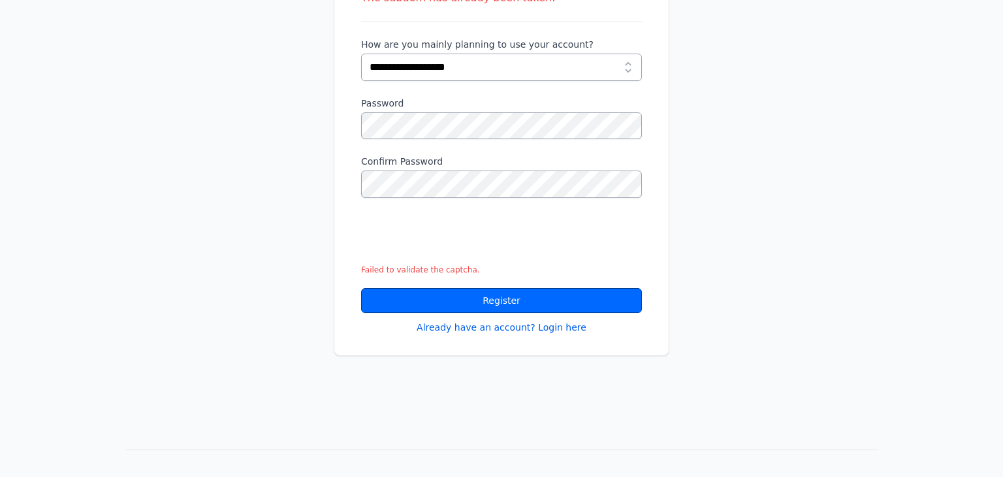
click at [395, 288] on button "Register" at bounding box center [501, 300] width 281 height 25
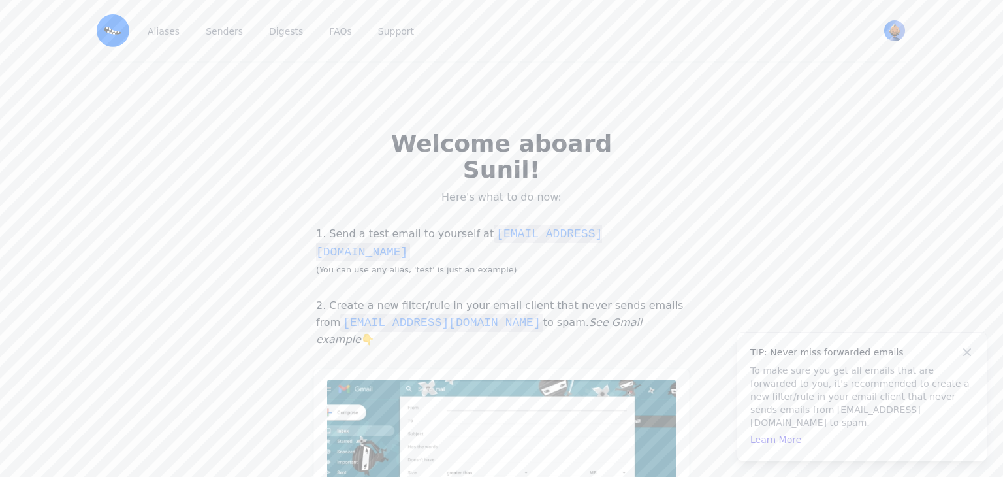
click at [445, 191] on p "Here's what to do now:" at bounding box center [501, 197] width 292 height 13
click at [197, 105] on div "Welcome aboard Sunil! Here's what to do now: 1. Send a test email to yourself a…" at bounding box center [501, 360] width 1003 height 594
drag, startPoint x: 513, startPoint y: 206, endPoint x: 667, endPoint y: 208, distance: 153.4
click at [602, 225] on code "[EMAIL_ADDRESS][DOMAIN_NAME]" at bounding box center [459, 243] width 286 height 37
click at [687, 225] on p "1. Send a test email to yourself at [EMAIL_ADDRESS][DOMAIN_NAME] (You can use a…" at bounding box center [501, 251] width 376 height 52
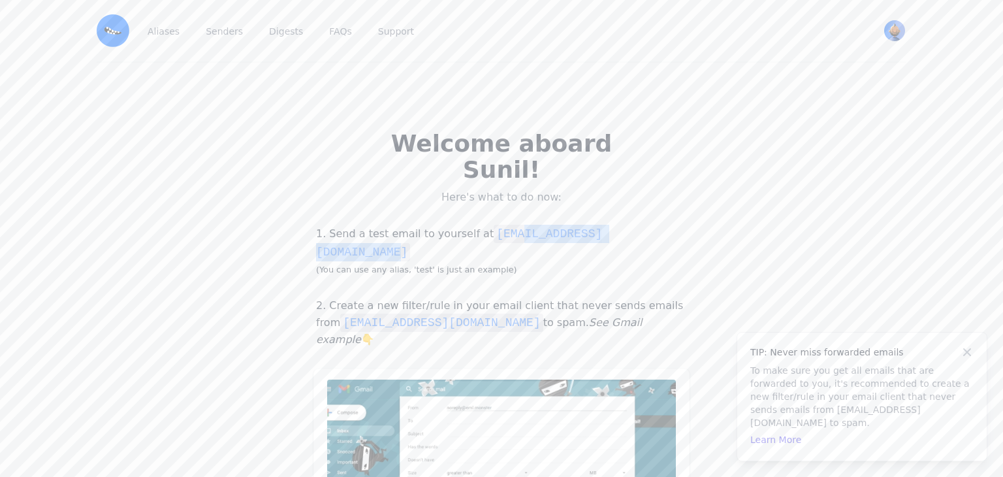
drag, startPoint x: 503, startPoint y: 210, endPoint x: 667, endPoint y: 208, distance: 163.9
click at [602, 225] on code "[EMAIL_ADDRESS][DOMAIN_NAME]" at bounding box center [459, 243] width 286 height 37
copy code "@[DOMAIN_NAME]"
click at [204, 129] on div "Welcome aboard Sunil! Here's what to do now: 1. Send a test email to yourself a…" at bounding box center [501, 360] width 1003 height 594
